Goal: Transaction & Acquisition: Purchase product/service

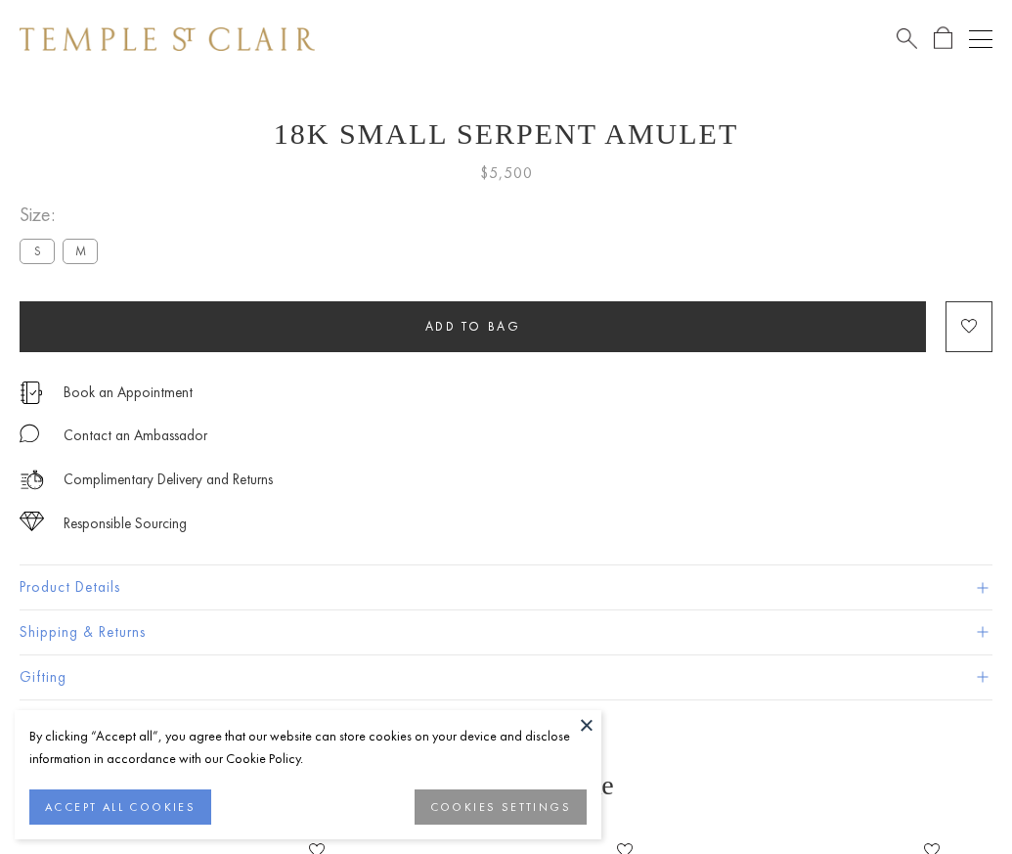
scroll to position [32, 0]
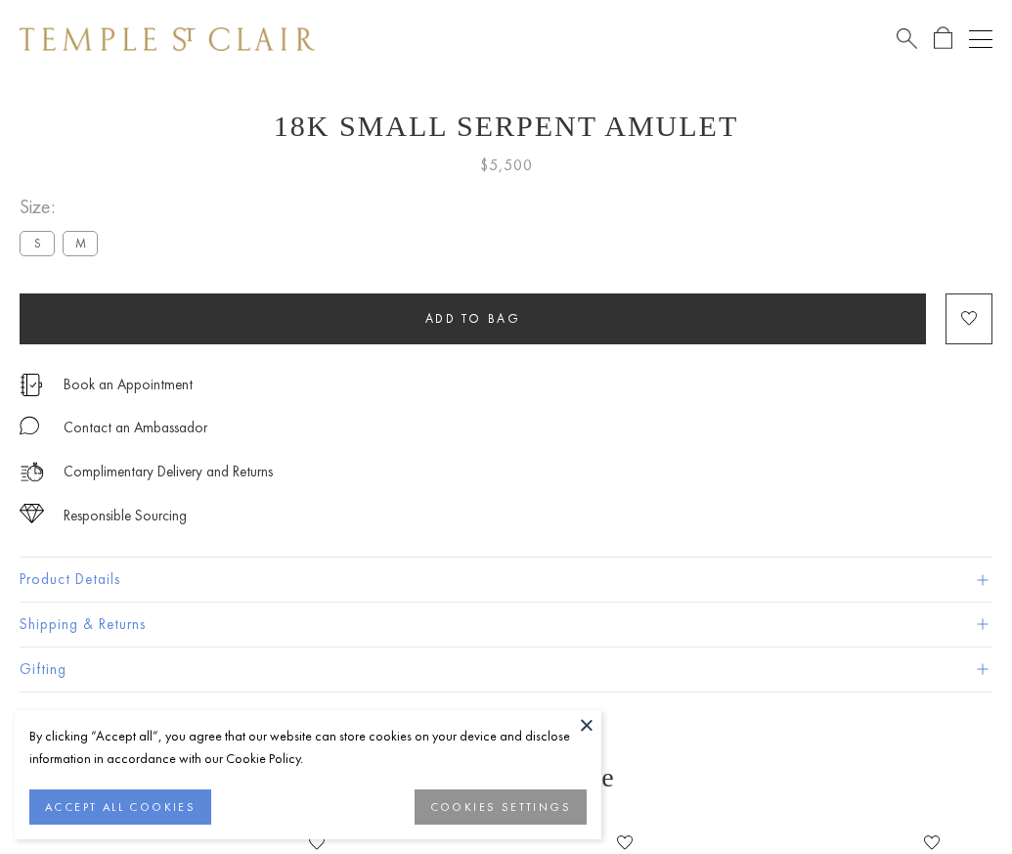
click at [472, 318] on span "Add to bag" at bounding box center [473, 318] width 96 height 17
